Goal: Book appointment/travel/reservation

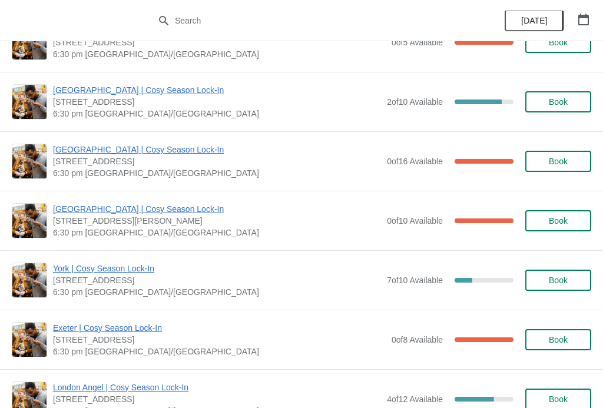
scroll to position [406, 0]
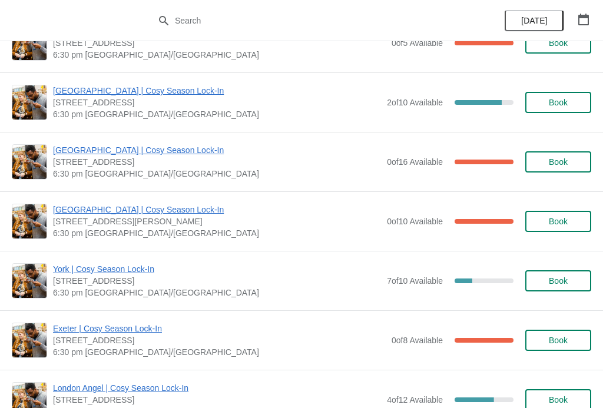
click at [555, 155] on button "Book" at bounding box center [558, 161] width 66 height 21
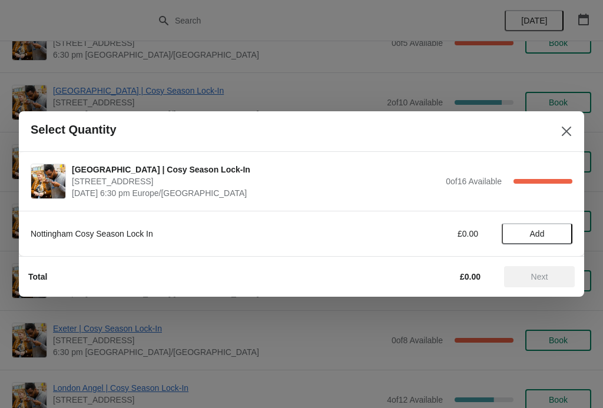
click at [562, 131] on icon "Close" at bounding box center [567, 131] width 12 height 12
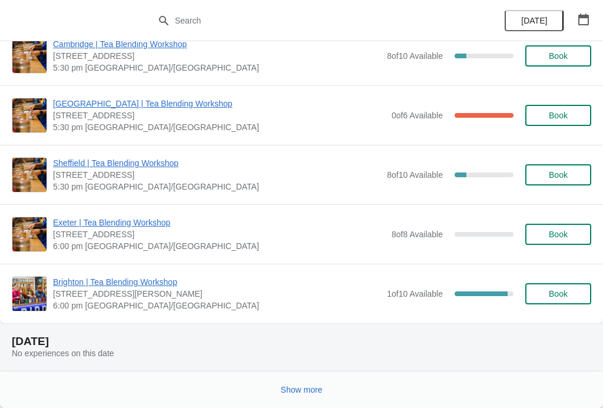
scroll to position [2595, 0]
click at [306, 393] on span "Show more" at bounding box center [302, 389] width 42 height 9
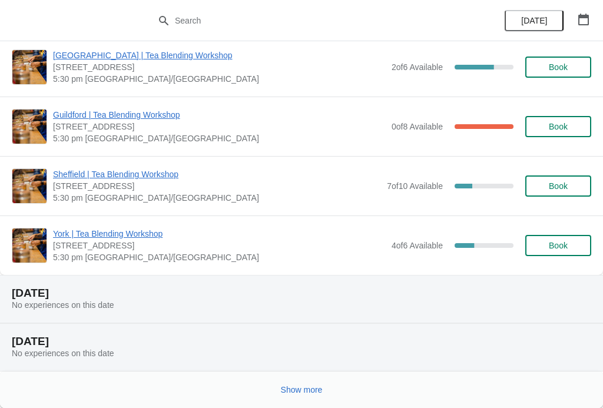
scroll to position [4121, 0]
click at [310, 392] on span "Show more" at bounding box center [302, 389] width 42 height 9
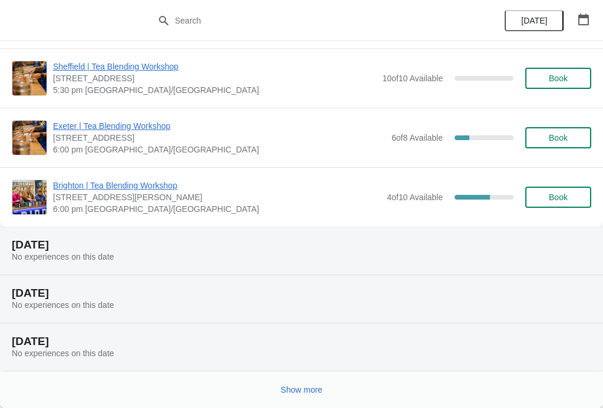
scroll to position [5660, 0]
click at [303, 396] on button "Show more" at bounding box center [301, 389] width 51 height 21
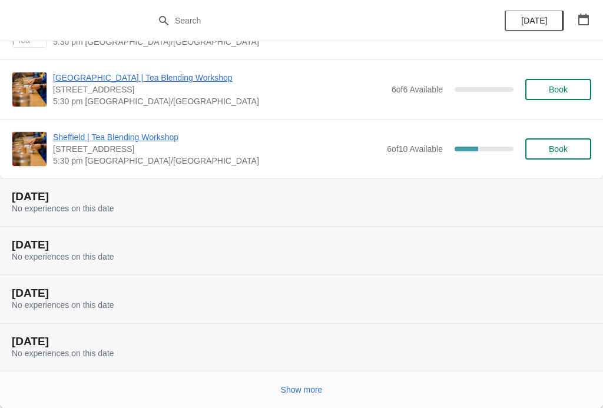
scroll to position [7139, 0]
click at [306, 392] on span "Show more" at bounding box center [302, 389] width 42 height 9
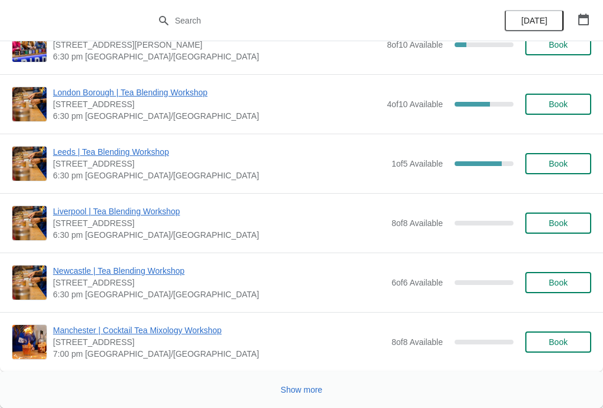
scroll to position [9142, 0]
click at [309, 395] on span "Show more" at bounding box center [302, 389] width 42 height 9
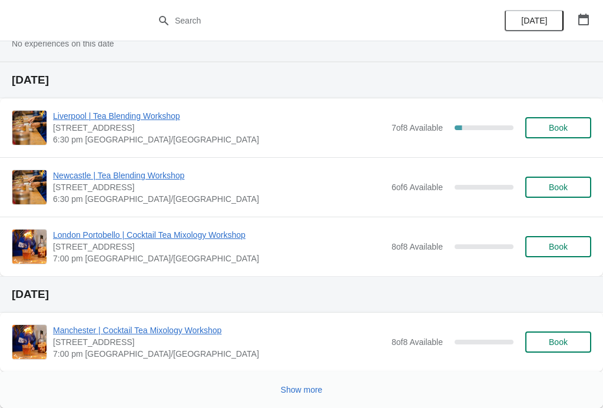
scroll to position [10323, 0]
click at [311, 400] on button "Show more" at bounding box center [301, 389] width 51 height 21
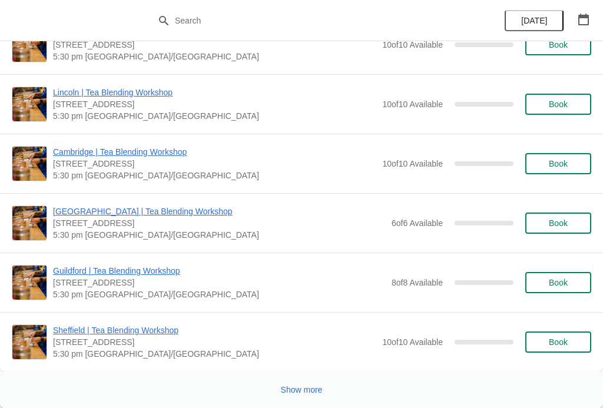
scroll to position [13825, 0]
click at [304, 389] on span "Show more" at bounding box center [302, 389] width 42 height 9
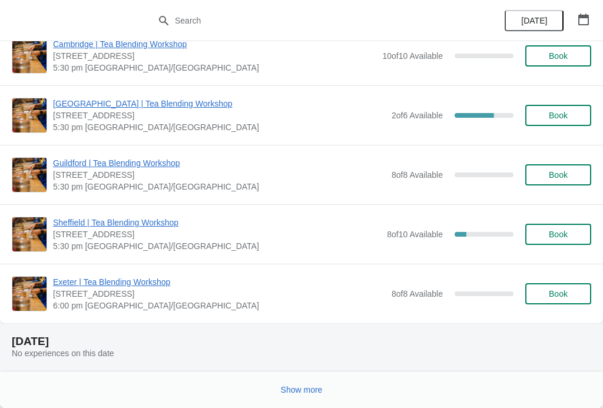
scroll to position [15304, 0]
click at [319, 388] on span "Show more" at bounding box center [302, 389] width 42 height 9
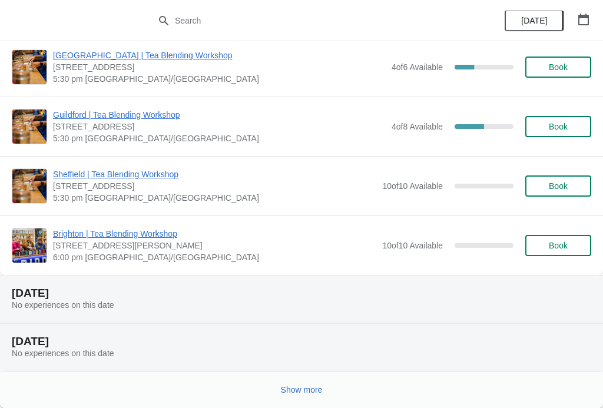
scroll to position [18151, 0]
click at [313, 399] on button "Show more" at bounding box center [301, 389] width 51 height 21
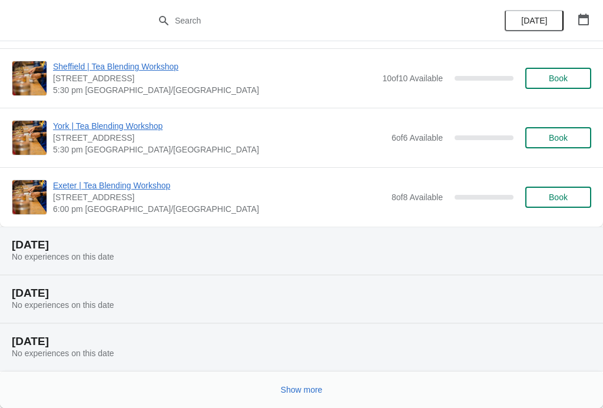
scroll to position [19643, 0]
click at [311, 388] on span "Show more" at bounding box center [302, 389] width 42 height 9
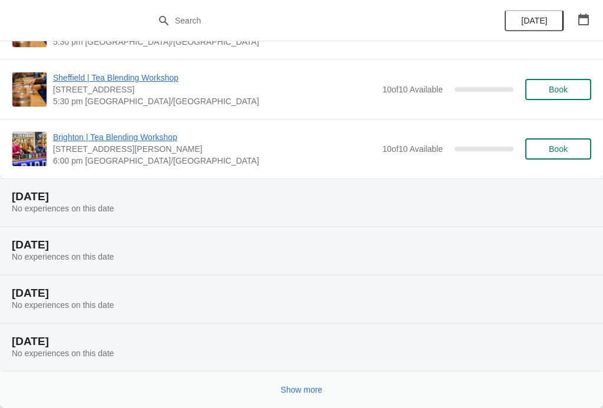
scroll to position [20991, 0]
click at [314, 399] on button "Show more" at bounding box center [301, 389] width 51 height 21
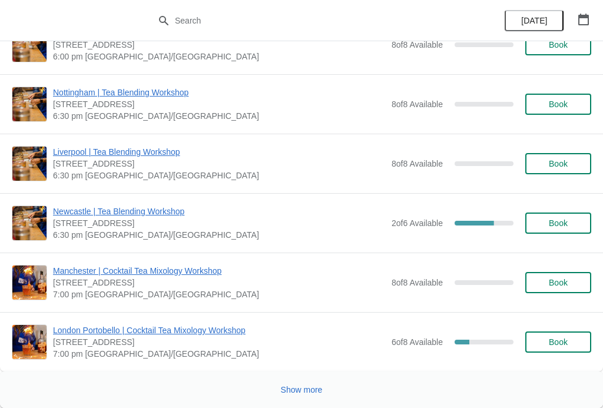
scroll to position [24480, 0]
click at [317, 397] on button "Show more" at bounding box center [301, 389] width 51 height 21
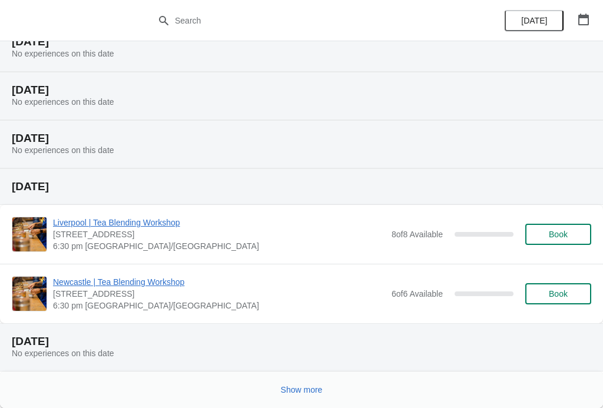
scroll to position [25733, 0]
click at [312, 396] on button "Show more" at bounding box center [301, 389] width 51 height 21
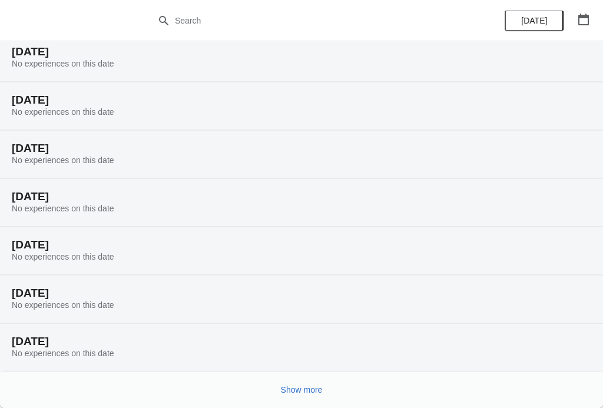
scroll to position [26405, 0]
